Goal: Check status: Check status

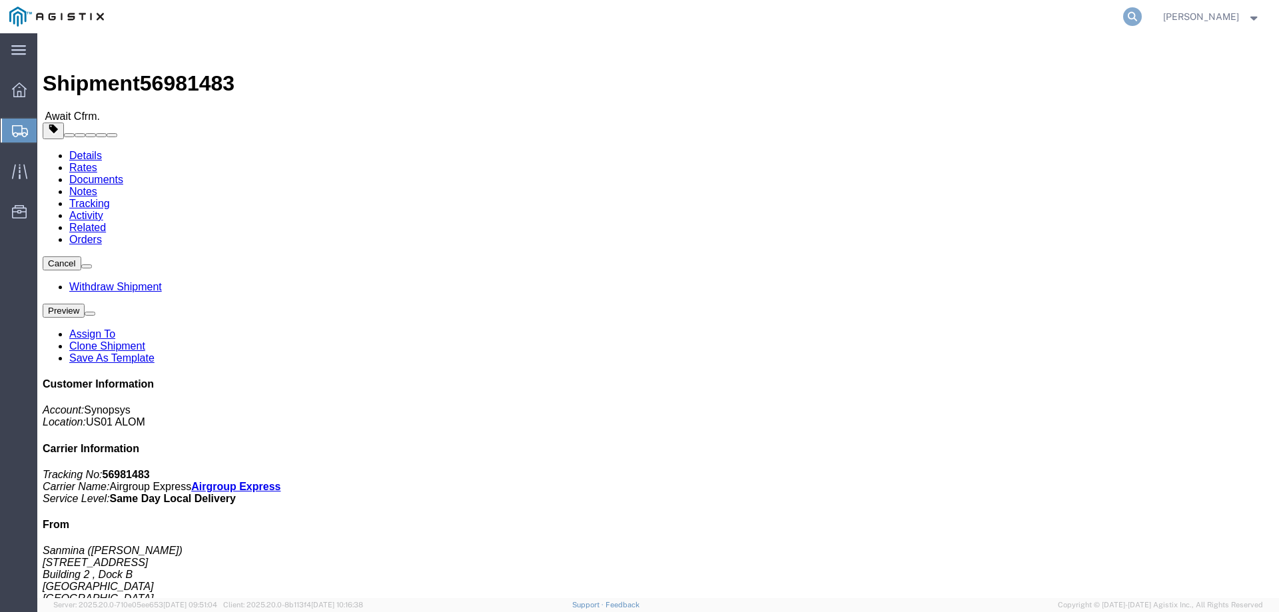
click at [1142, 15] on icon at bounding box center [1132, 16] width 19 height 19
click at [788, 20] on input "search" at bounding box center [920, 17] width 405 height 32
paste input "56981361"
type input "56981361"
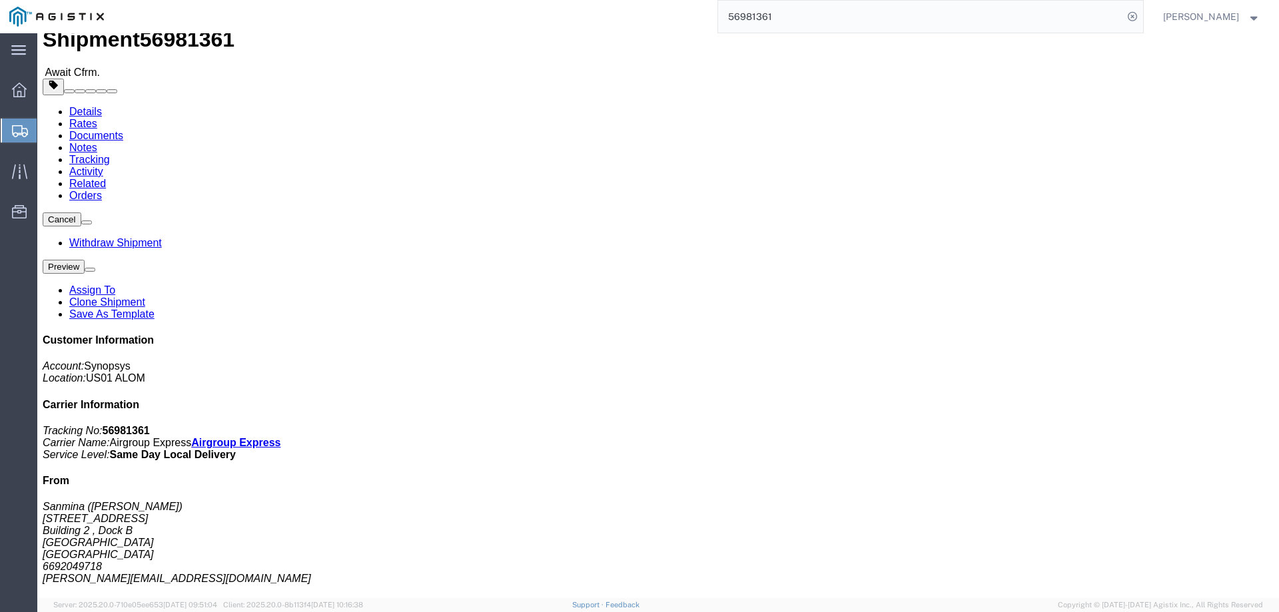
scroll to position [133, 0]
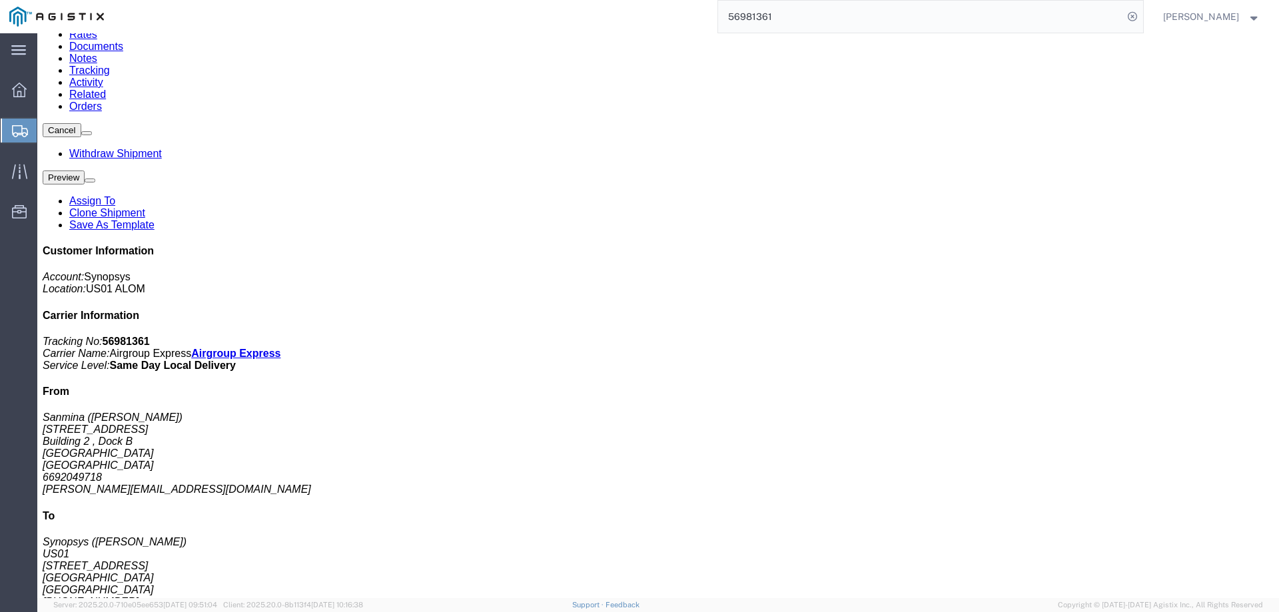
click span "button"
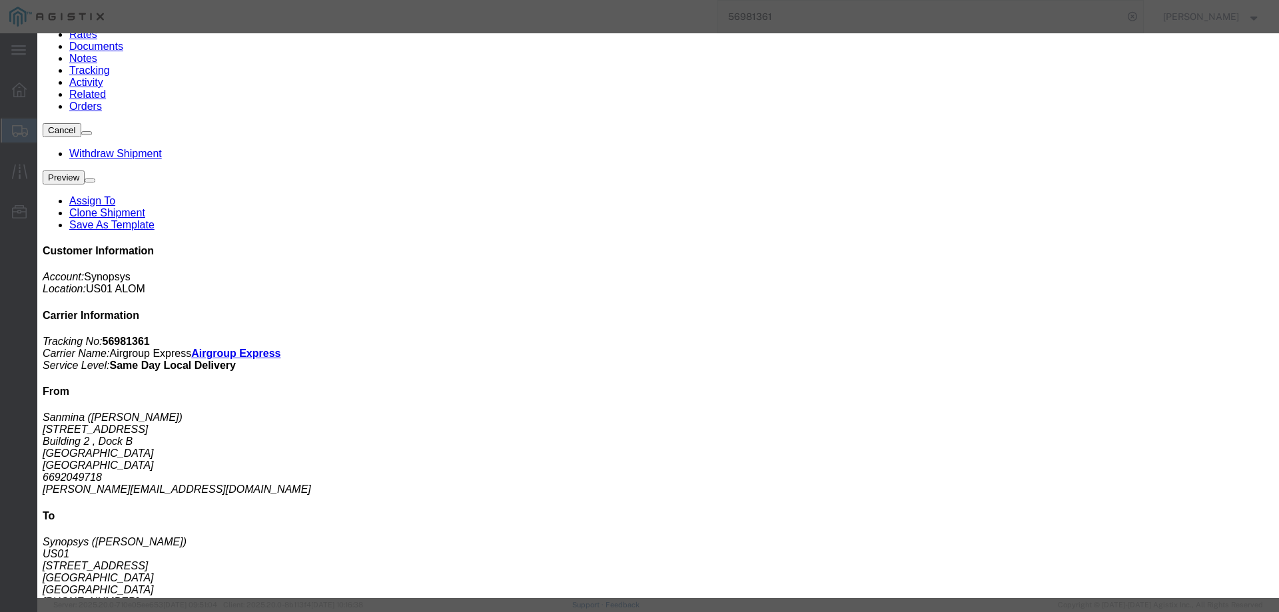
click input "1"
type input "2"
click input "1"
type input "2"
click button "Save"
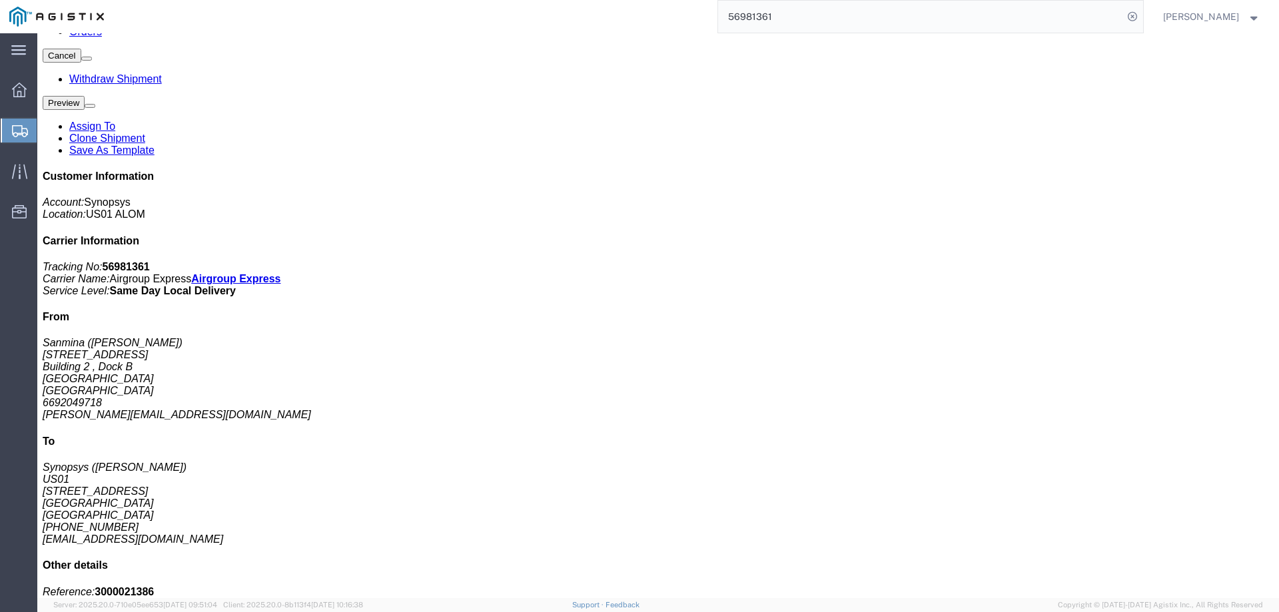
scroll to position [223, 0]
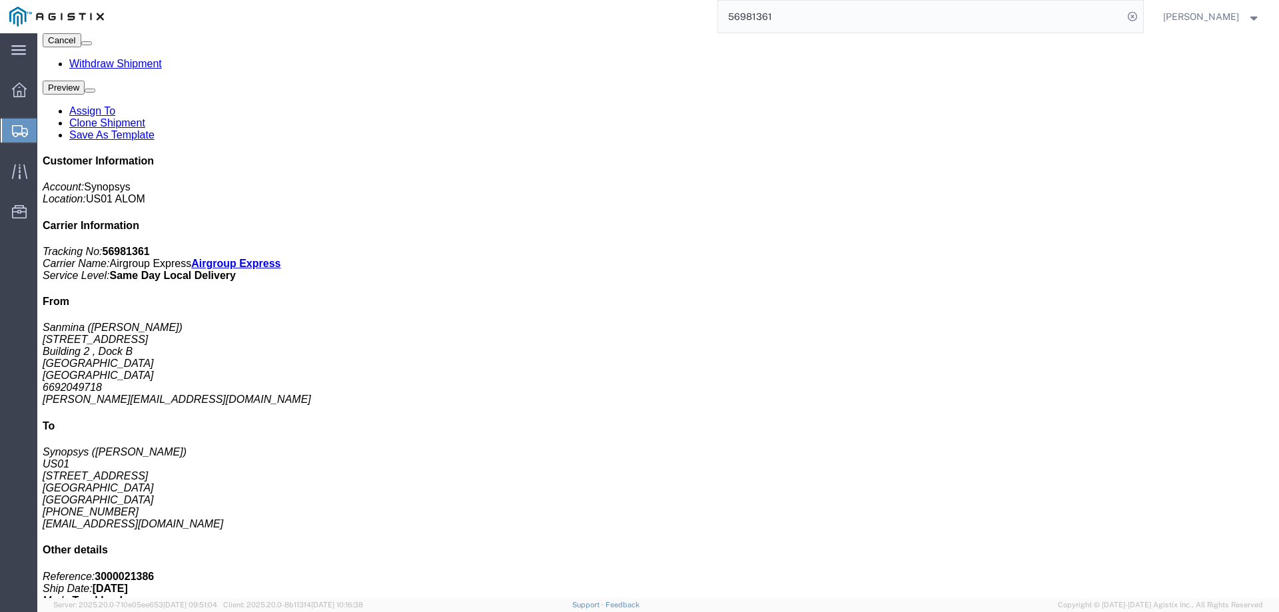
click link "Assign To"
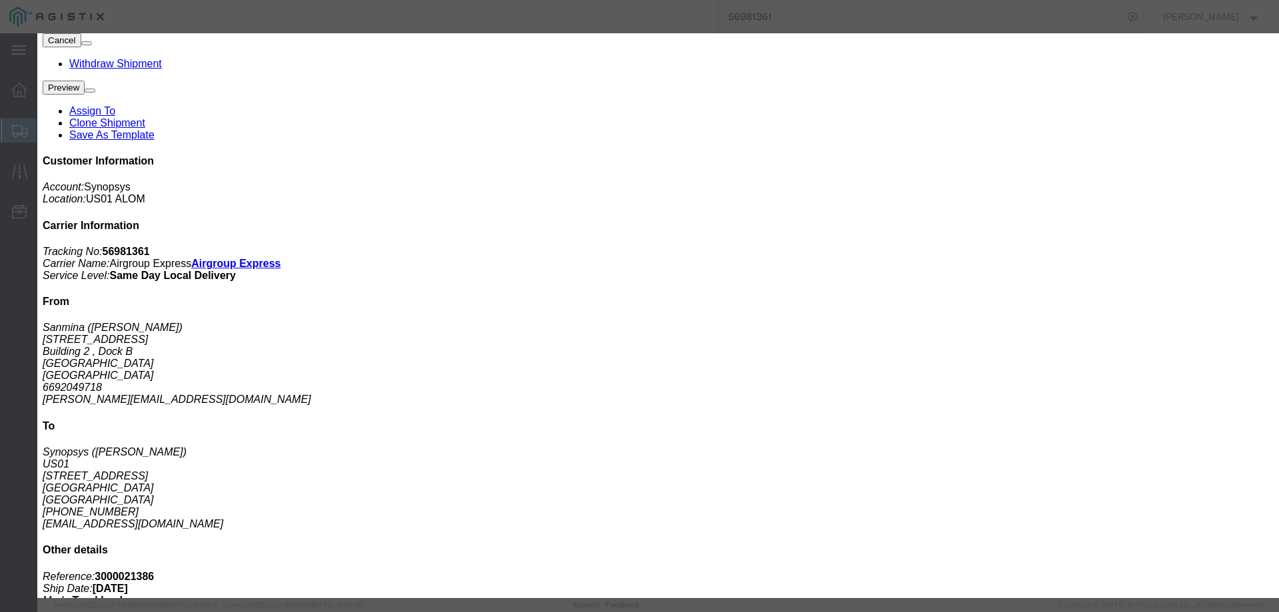
select select "117156"
select select "142446"
click button "Cancel"
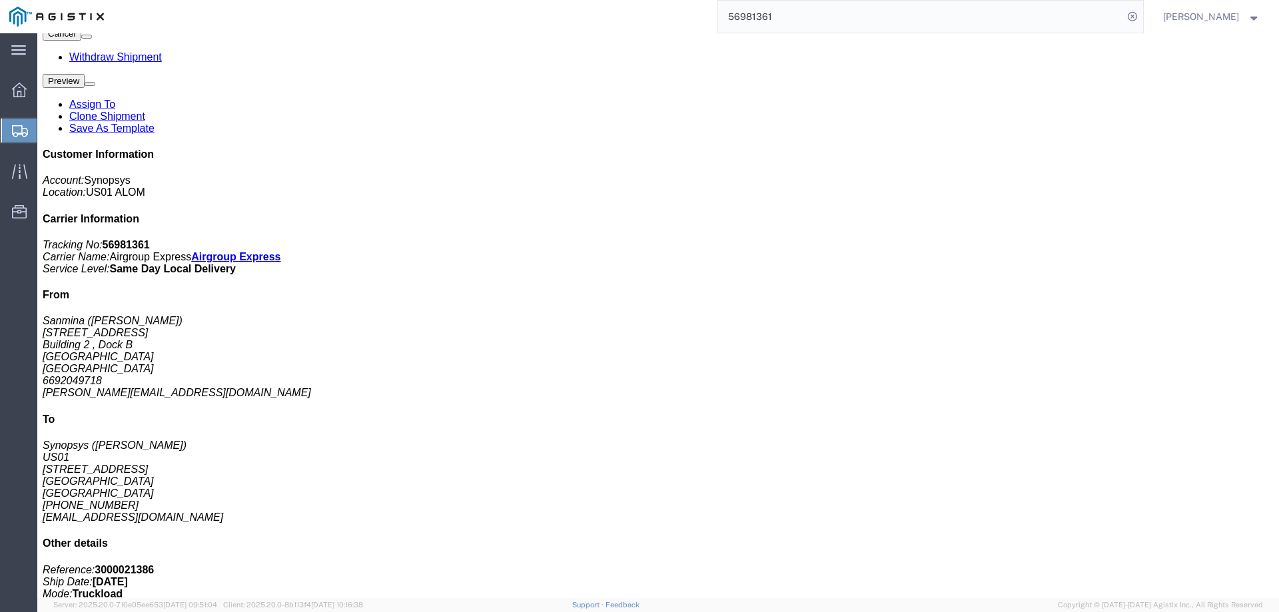
scroll to position [200, 0]
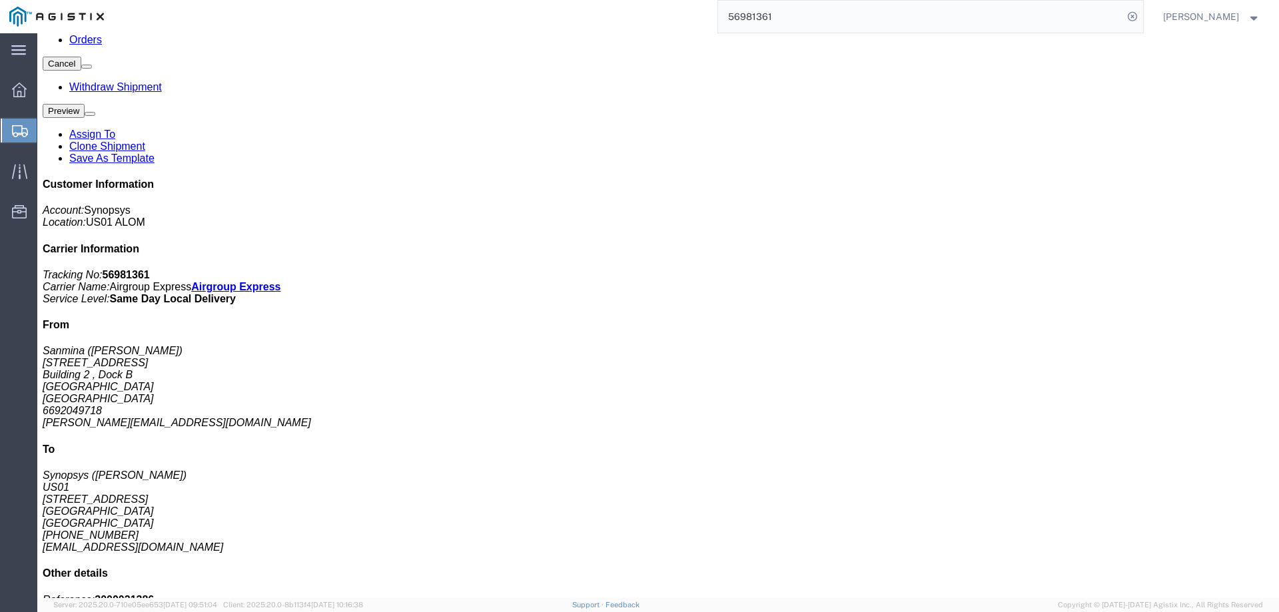
click span "button"
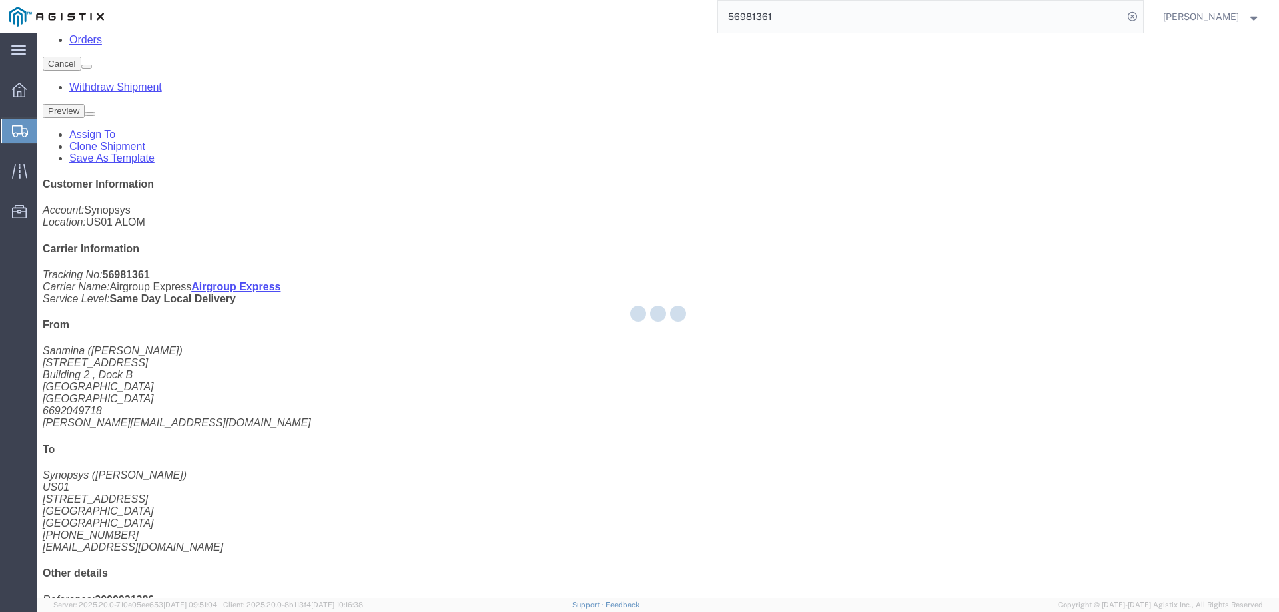
click at [608, 406] on div at bounding box center [658, 315] width 1242 height 565
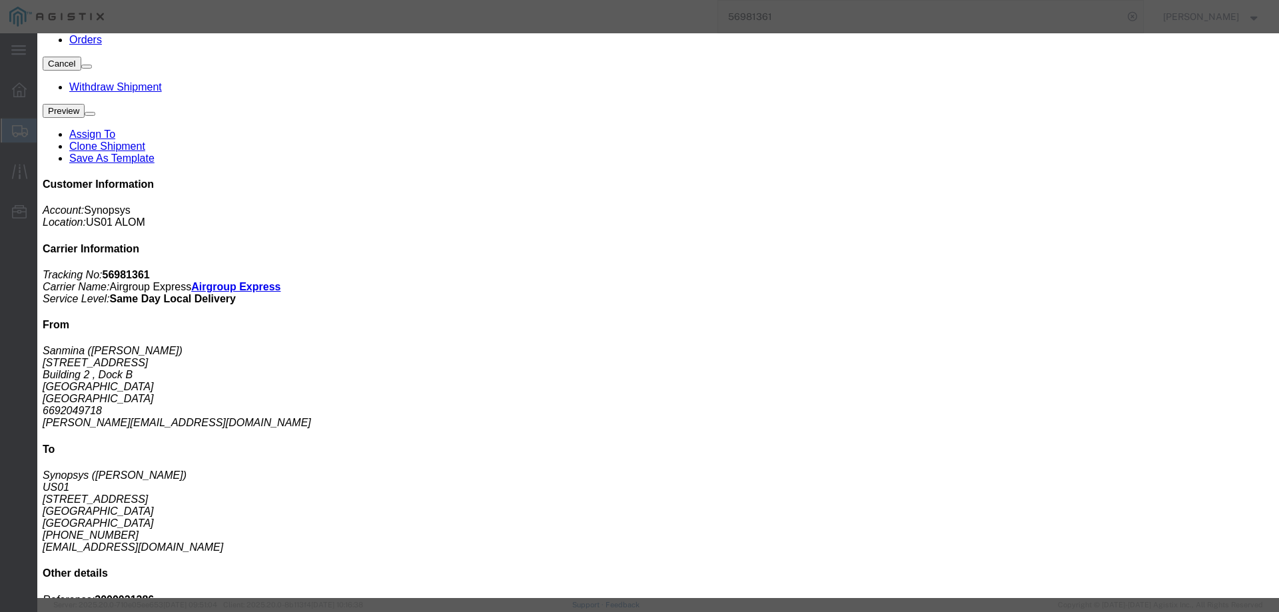
click input "1.00"
type input "1"
type input "2"
click input "S/N: C075605"
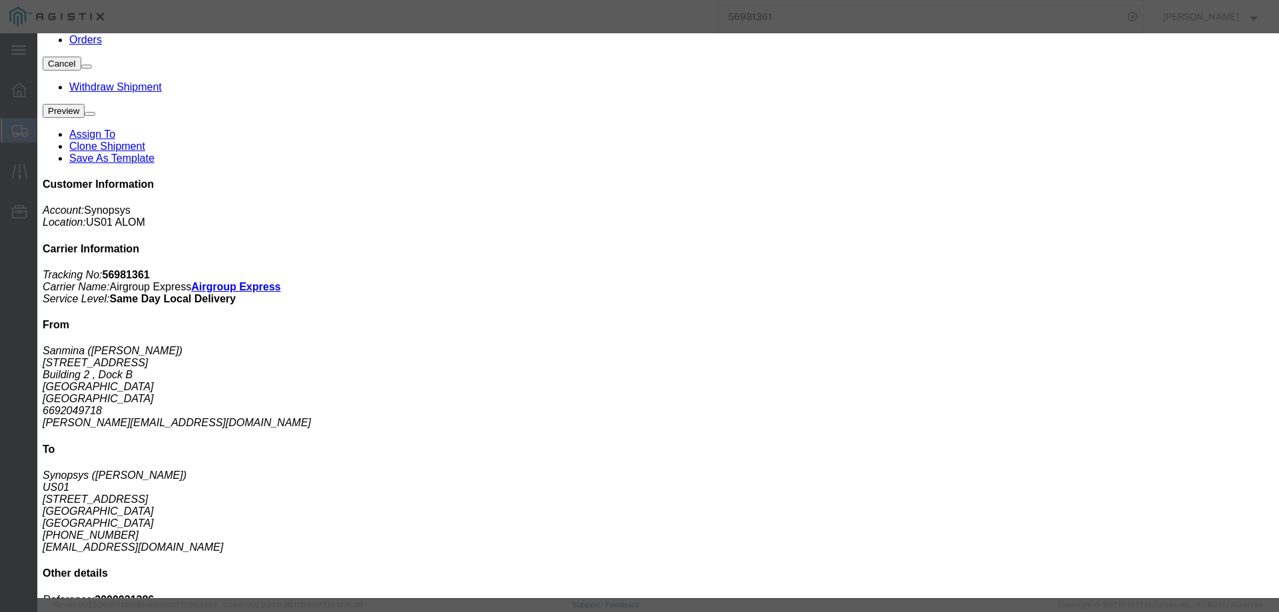
click div
click input "S/N: C075605, C07560"
type input "S/N: C075605, C075608"
click button "Save & Close"
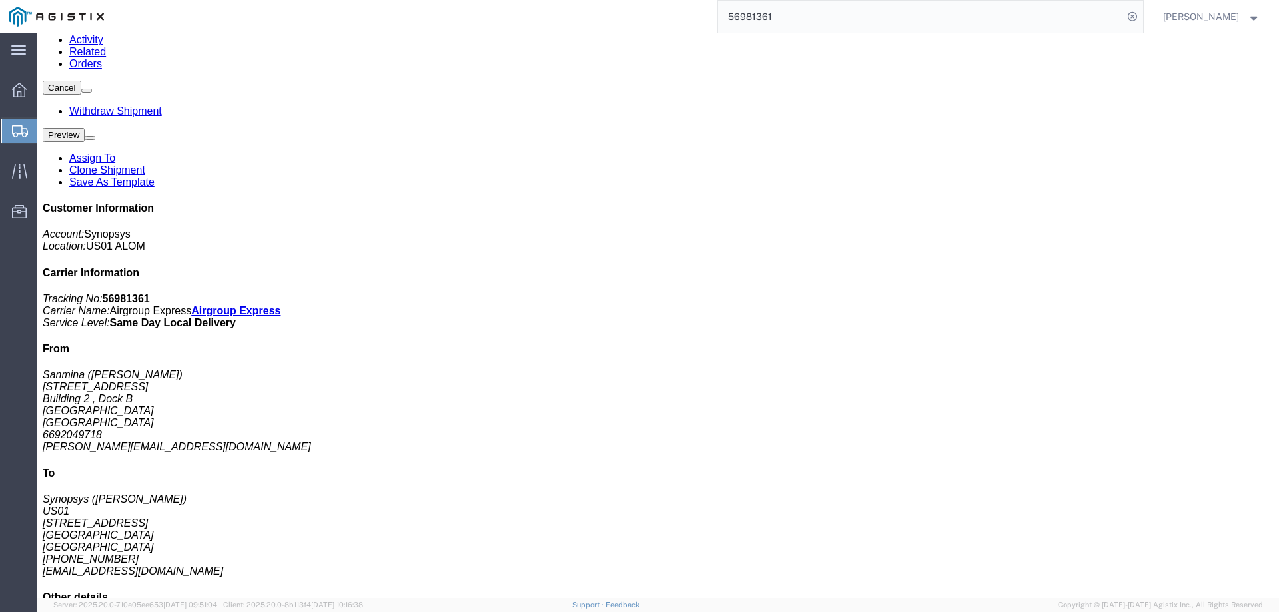
click span
click div
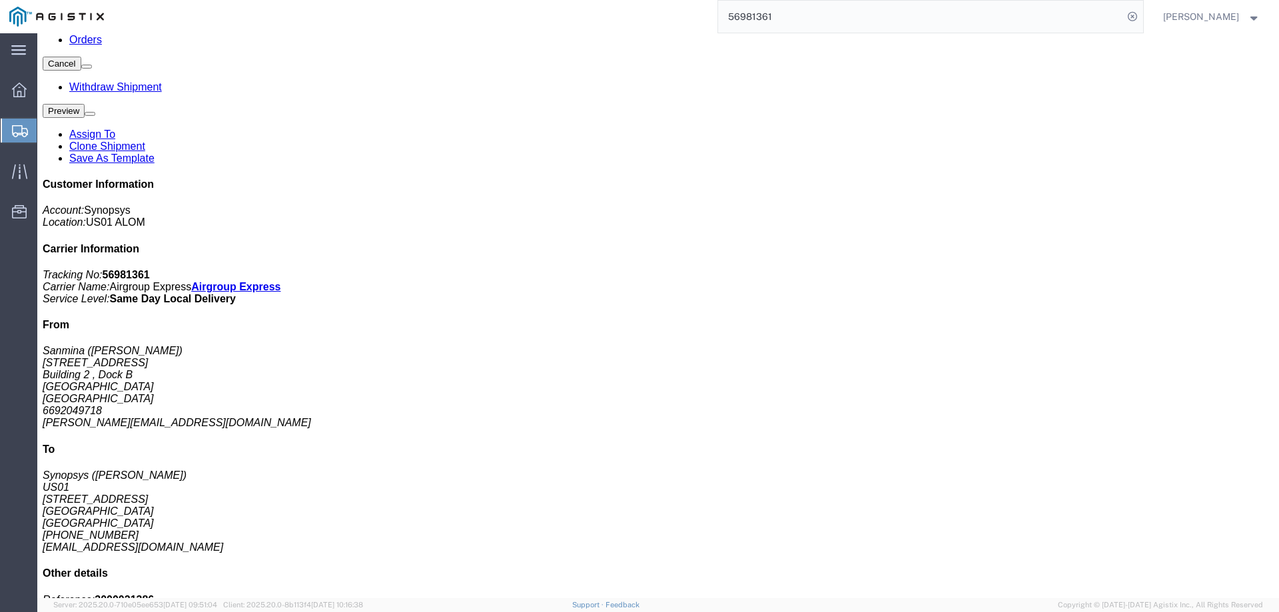
click div
drag, startPoint x: 1183, startPoint y: 17, endPoint x: 1201, endPoint y: 23, distance: 18.8
click div
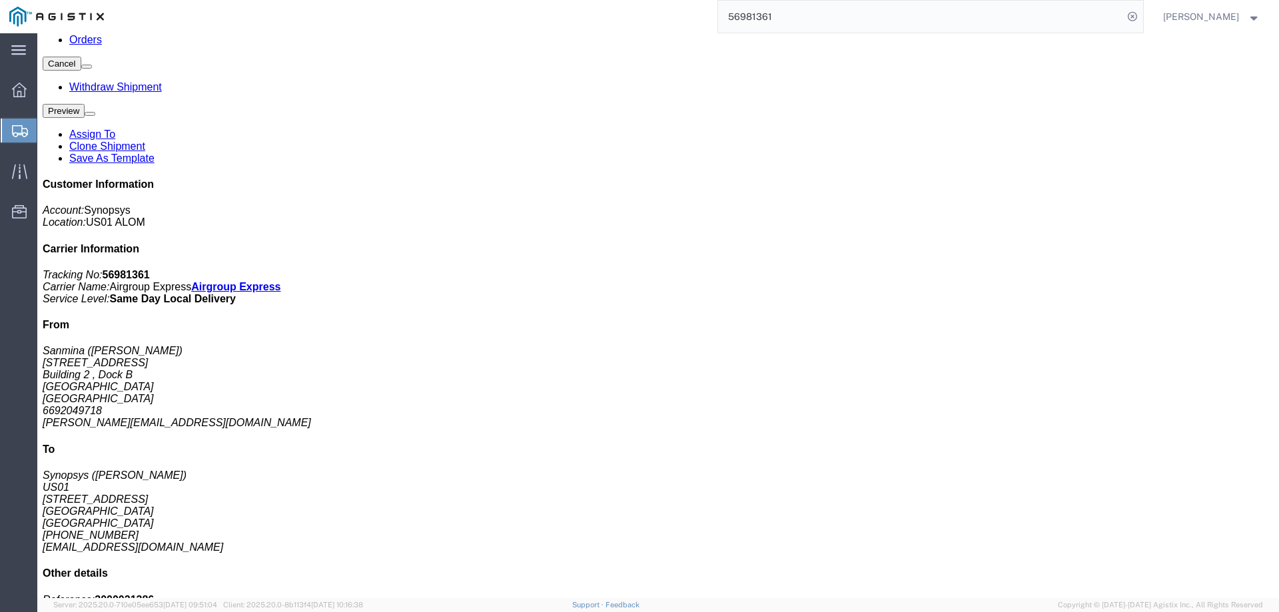
click div
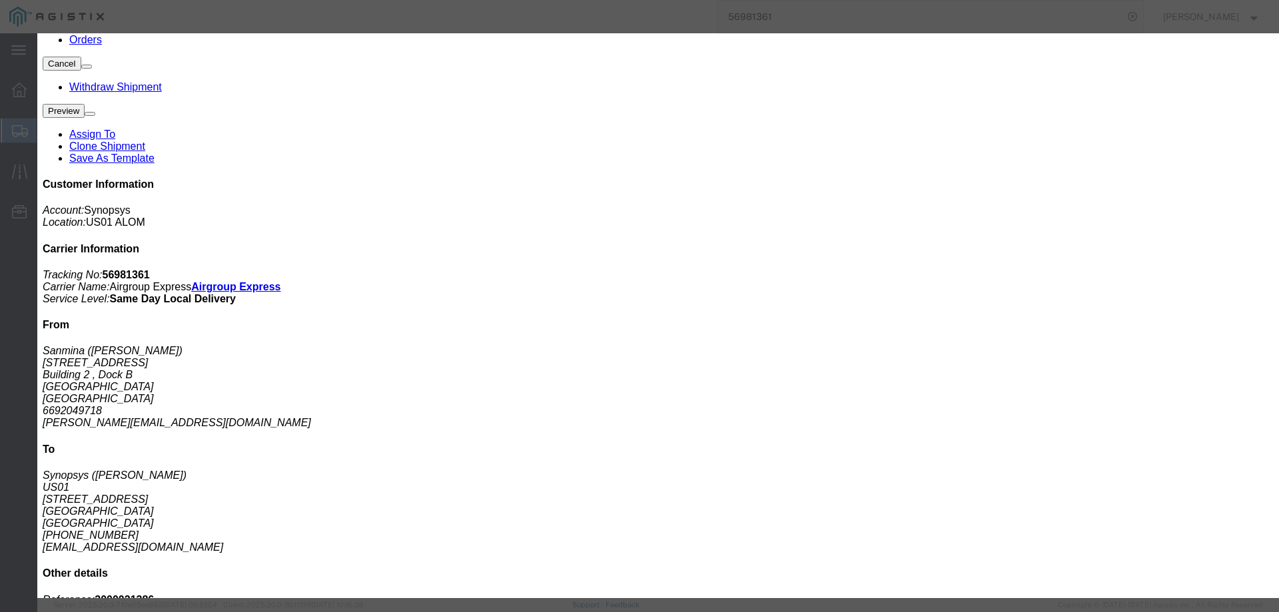
click input "text"
type input "Enter Email Address"
click input "text"
paste input "[PERSON_NAME][EMAIL_ADDRESS][PERSON_NAME][DOMAIN_NAME], [EMAIL_ADDRESS][DOMAIN_…"
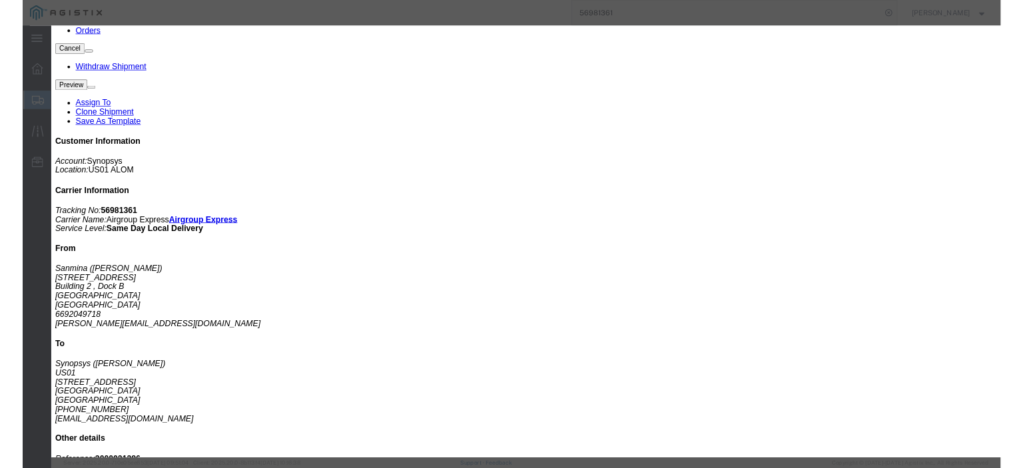
scroll to position [0, 0]
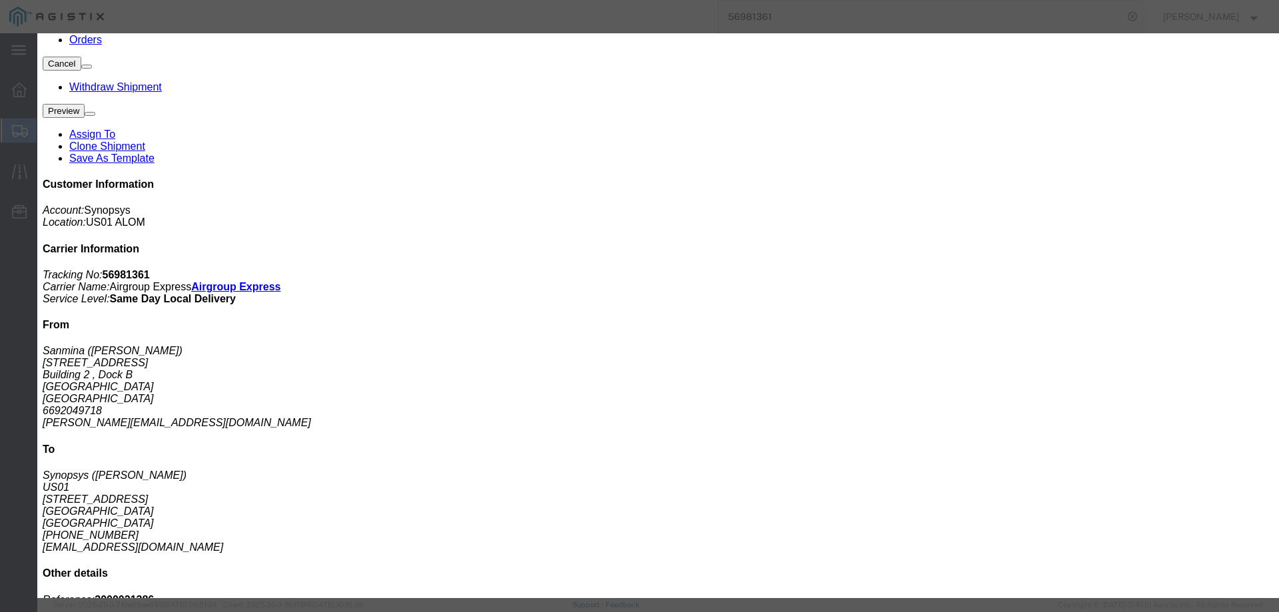
click li "No Valid Email Found"
type input "Enter Email Address"
click input "text"
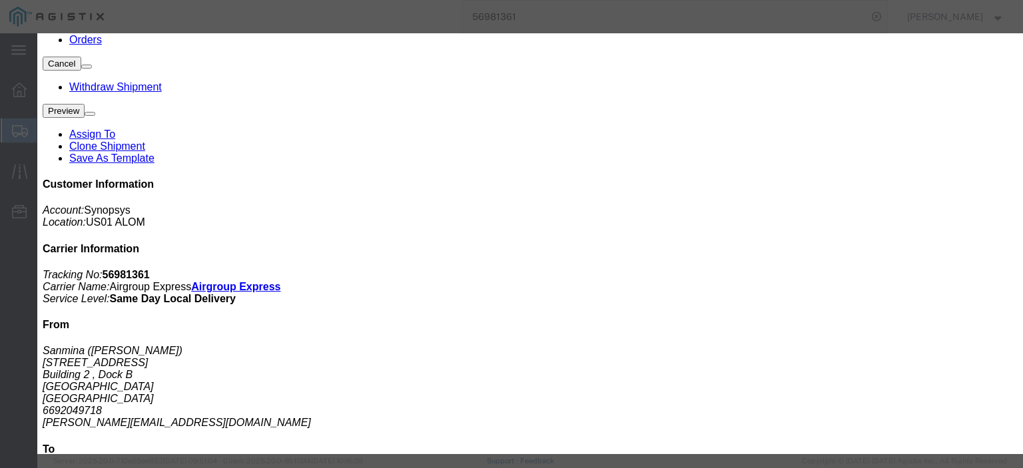
type input "Enter Email Address"
click icon "button"
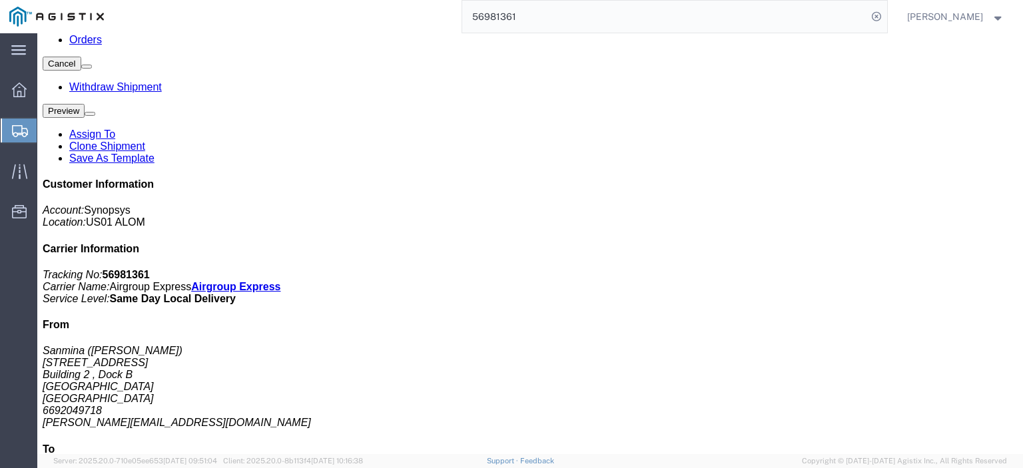
click div "Leg 1 - Truckload Number of trucks: 1"
click icon "button"
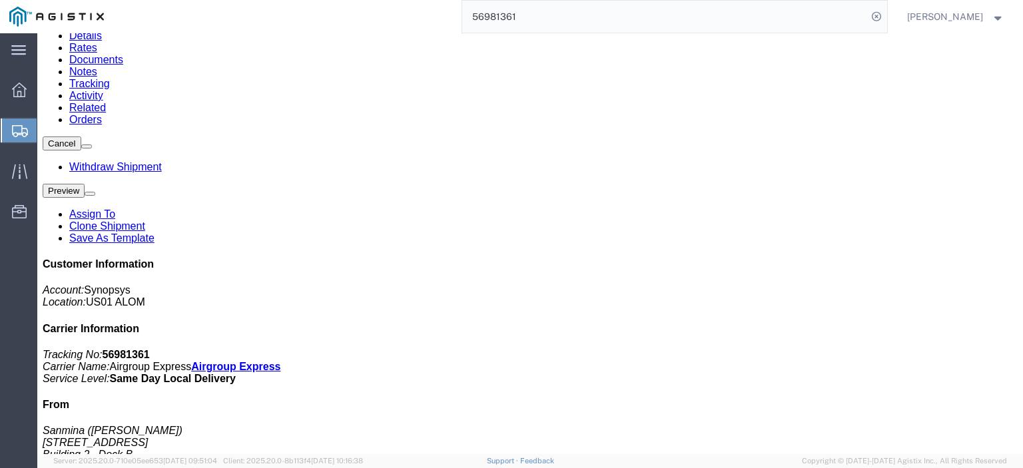
click div "Leg 1 - Truckload Number of trucks: 1"
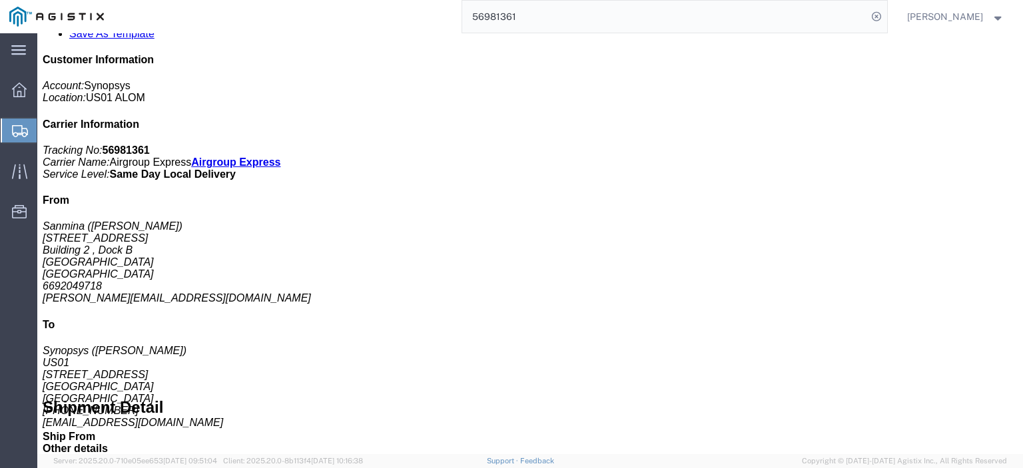
scroll to position [326, 0]
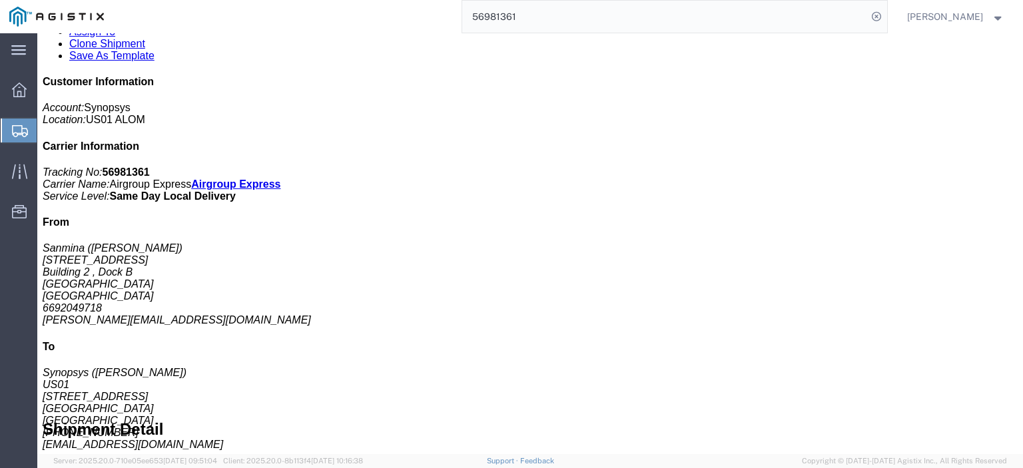
click span
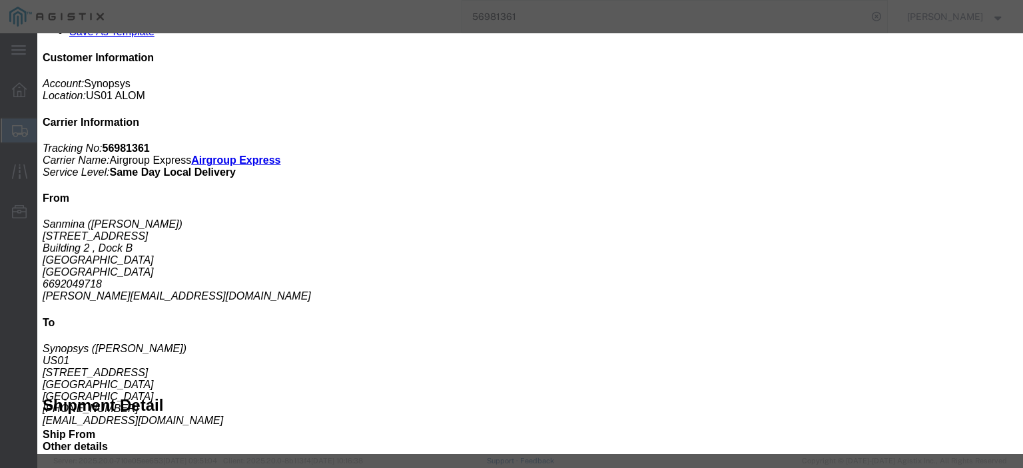
click input "text"
paste input "[PERSON_NAME][EMAIL_ADDRESS][PERSON_NAME][DOMAIN_NAME]"
type input "[PERSON_NAME][EMAIL_ADDRESS][PERSON_NAME][DOMAIN_NAME]"
paste input "[PERSON_NAME][EMAIL_ADDRESS][PERSON_NAME][DOMAIN_NAME]"
type input "[PERSON_NAME][EMAIL_ADDRESS][PERSON_NAME][DOMAIN_NAME]"
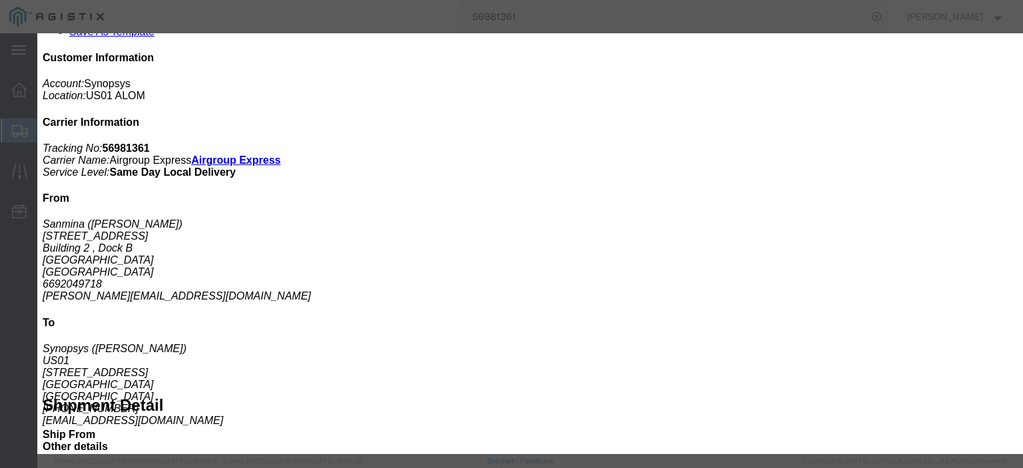
paste input "[EMAIL_ADDRESS][DOMAIN_NAME]"
type input "[EMAIL_ADDRESS][DOMAIN_NAME]"
paste input "[EMAIL_ADDRESS][DOMAIN_NAME]"
type input "[EMAIL_ADDRESS][DOMAIN_NAME]"
paste input "[EMAIL_ADDRESS][DOMAIN_NAME]"
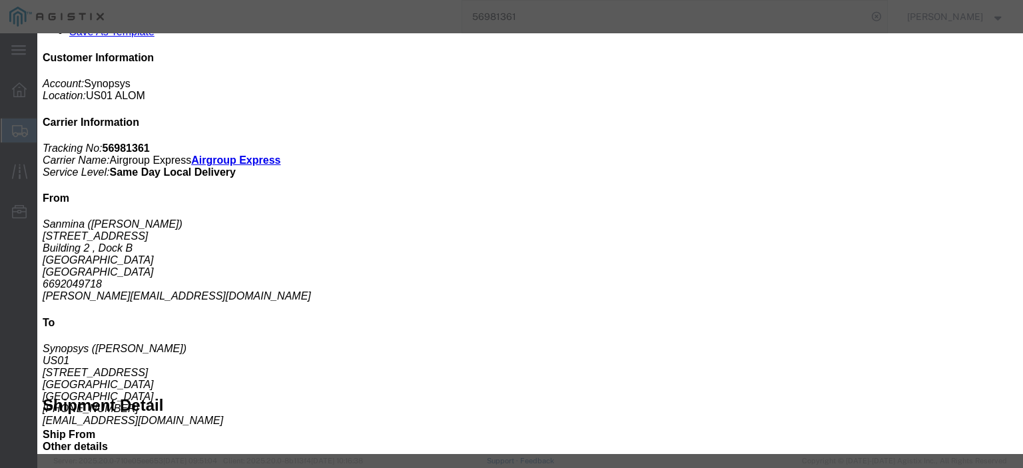
type input "[EMAIL_ADDRESS][DOMAIN_NAME]"
paste input "[PERSON_NAME][EMAIL_ADDRESS][DOMAIN_NAME]"
type input "[PERSON_NAME][EMAIL_ADDRESS][DOMAIN_NAME]"
paste input "[EMAIL_ADDRESS][DOMAIN_NAME]"
type input "[EMAIL_ADDRESS][DOMAIN_NAME]"
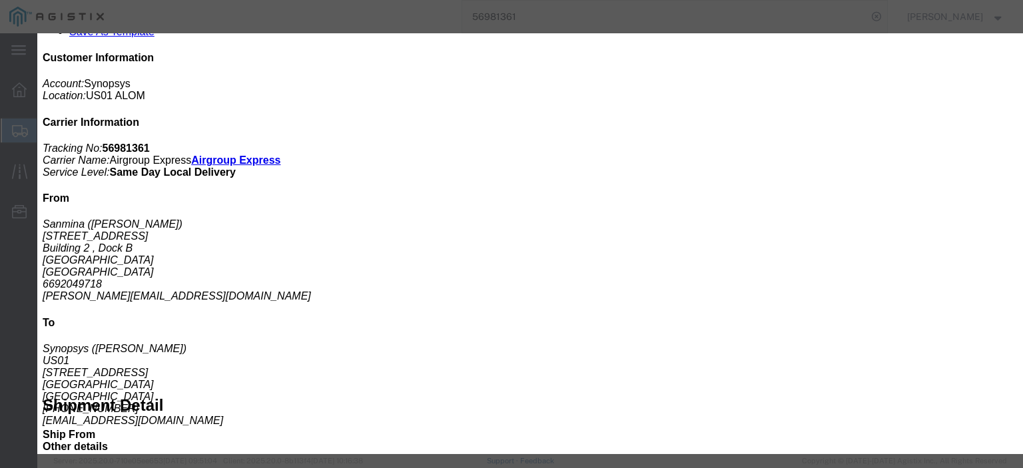
paste input "[EMAIL_ADDRESS][DOMAIN_NAME]"
type input "[EMAIL_ADDRESS][DOMAIN_NAME]"
click label "Send a copy to my email."
click input "Send a copy to my email."
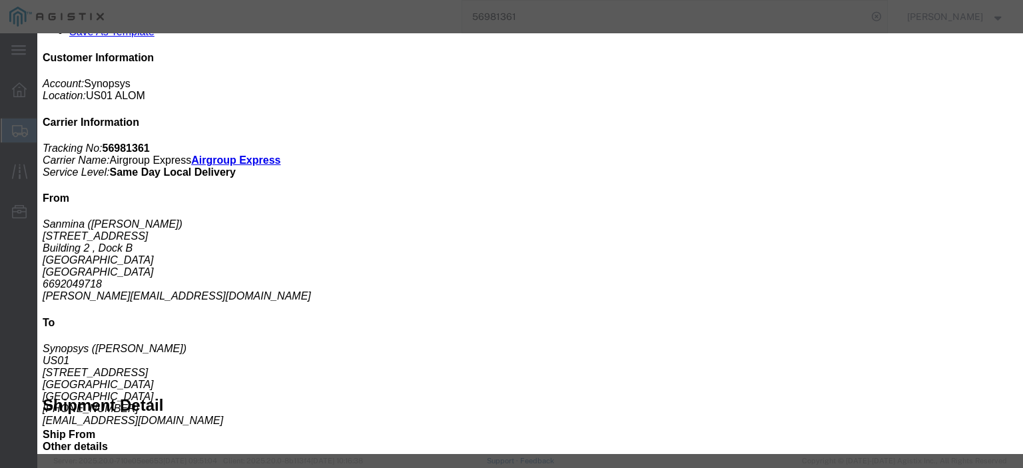
checkbox input "true"
click textarea
click textarea "Team, Added 1 more pcs to the"
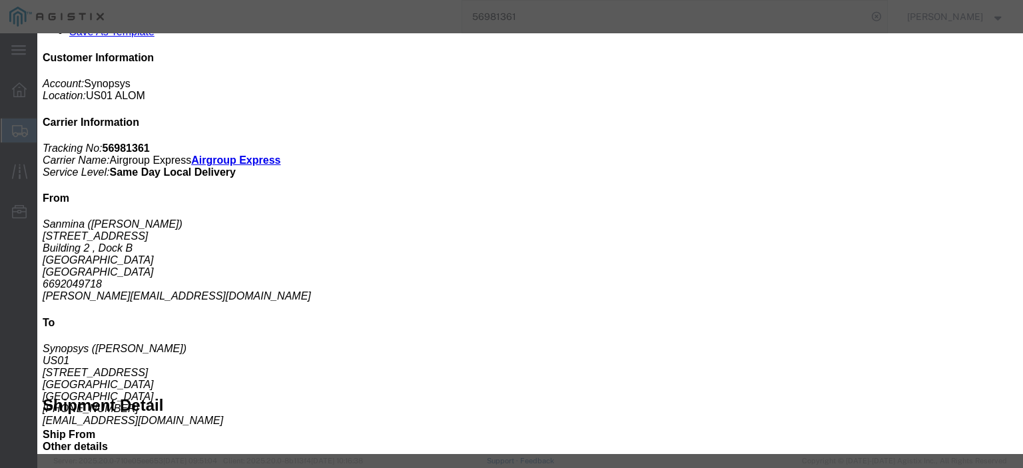
click textarea "Team, Added 1 more pallet to the"
type textarea "Team, Added 1 more pallet to the Shipment#56981361"
click div "Send"
click button "Send"
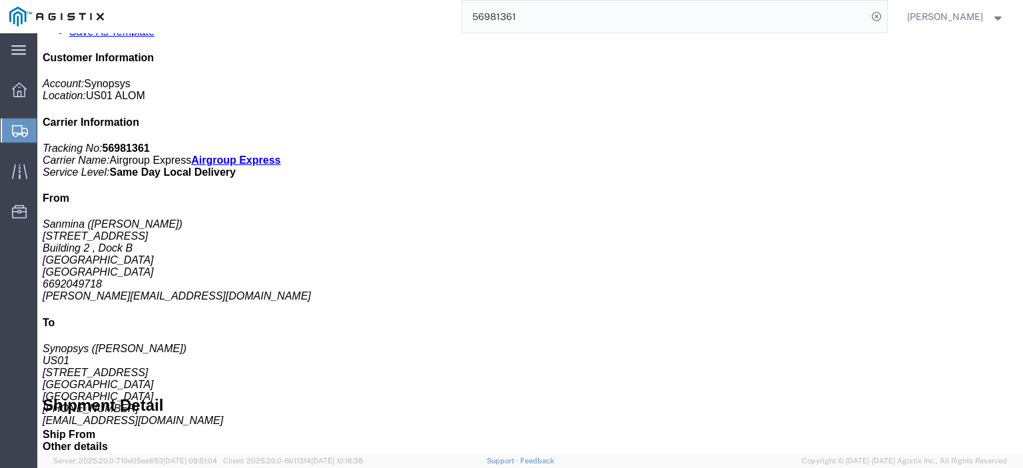
click link "Documents"
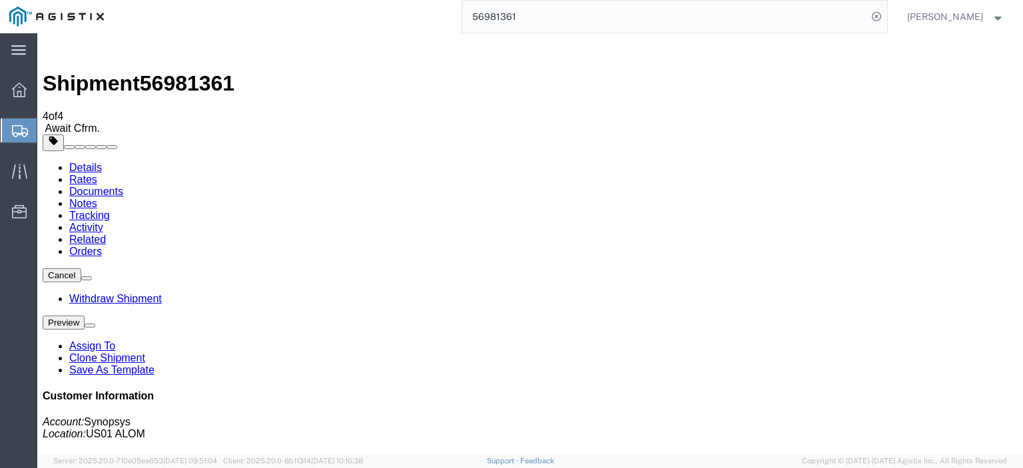
click at [80, 162] on link "Details" at bounding box center [85, 167] width 33 height 11
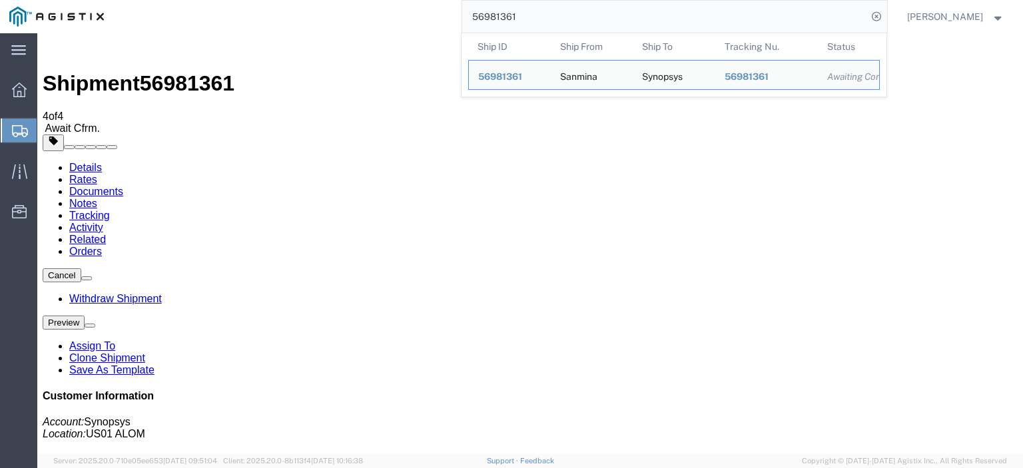
click at [858, 13] on input "56981361" at bounding box center [664, 17] width 405 height 32
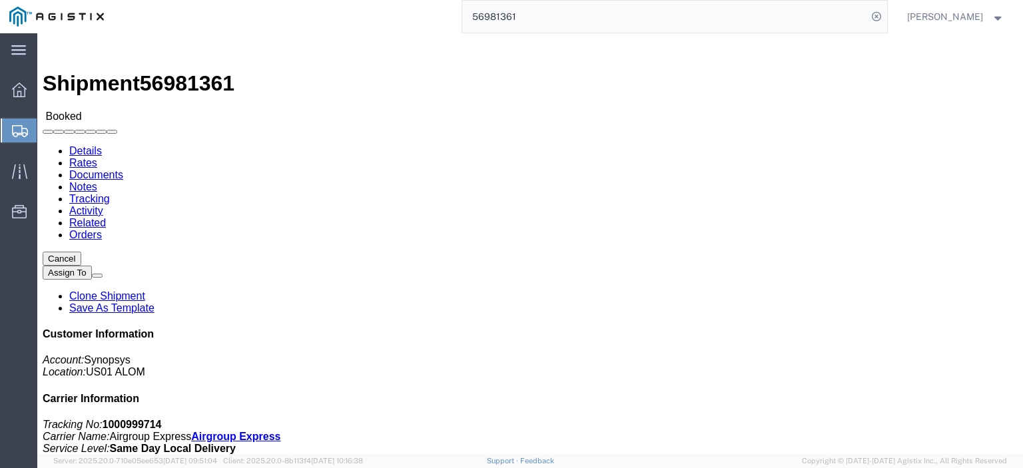
click link "Documents"
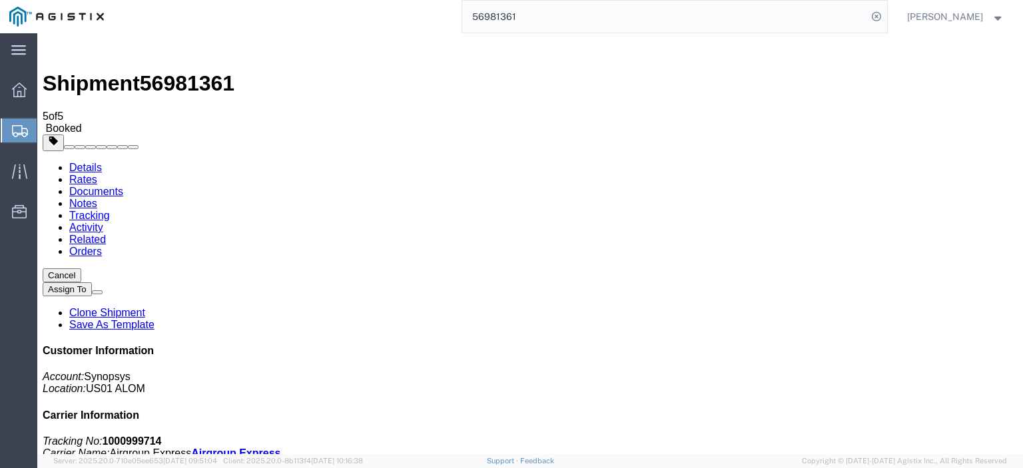
click at [598, 15] on input "56981361" at bounding box center [664, 17] width 405 height 32
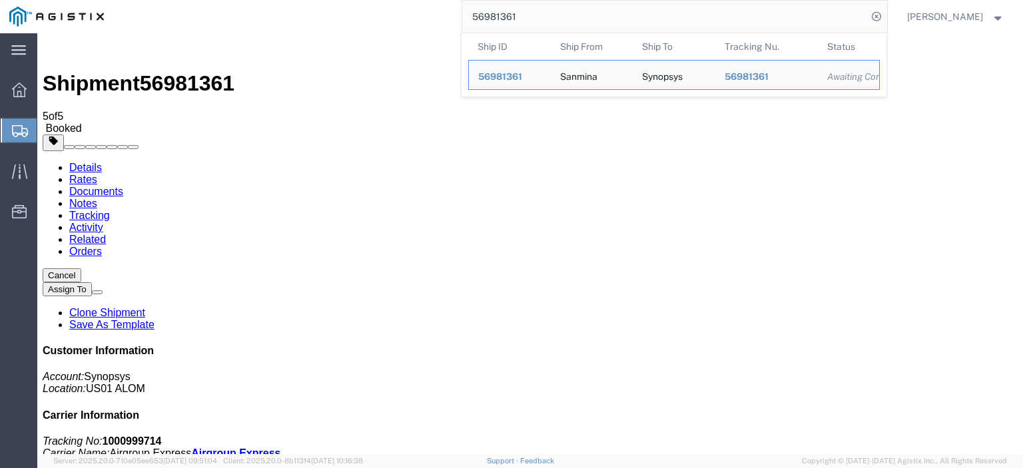
click at [598, 15] on input "56981361" at bounding box center [664, 17] width 405 height 32
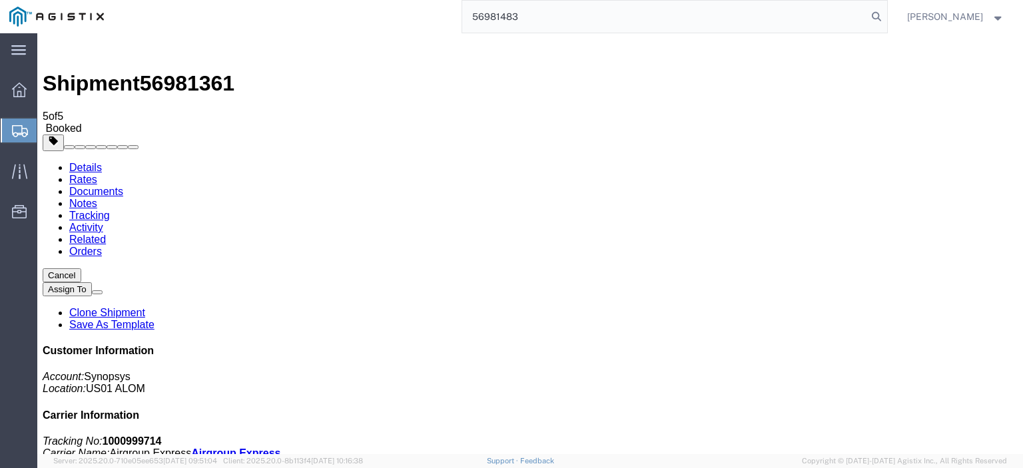
type input "56981483"
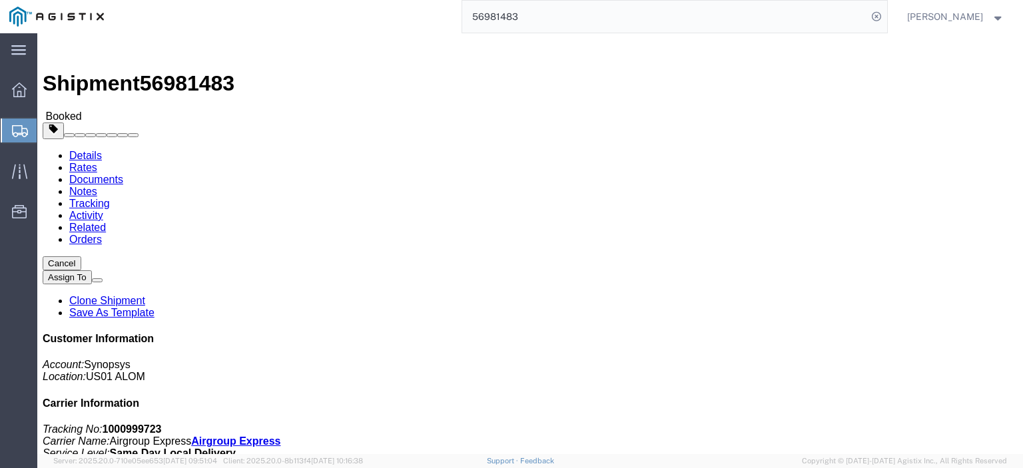
click link "Documents"
